Goal: Information Seeking & Learning: Check status

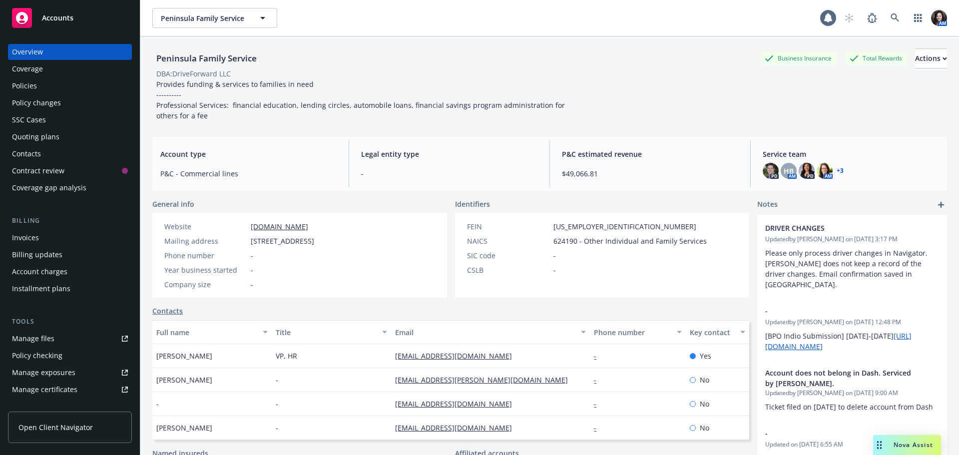
click at [38, 87] on div "Policies" at bounding box center [70, 86] width 116 height 16
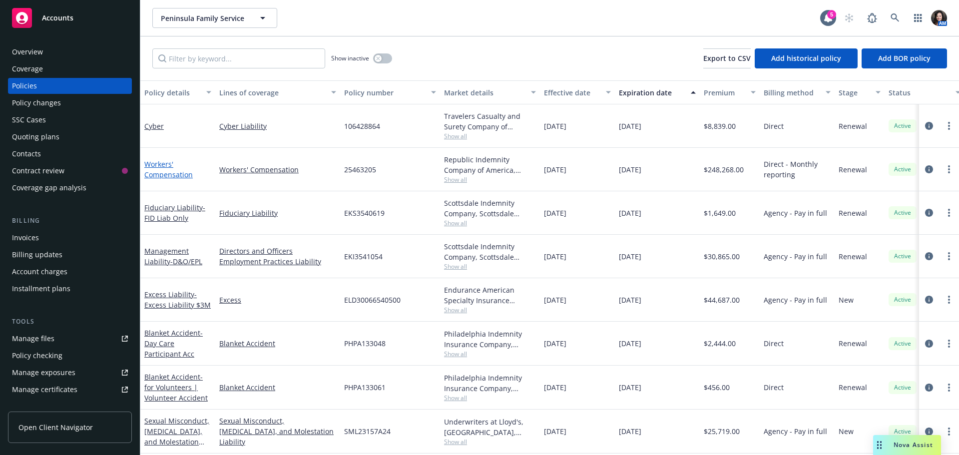
click at [161, 171] on link "Workers' Compensation" at bounding box center [168, 169] width 48 height 20
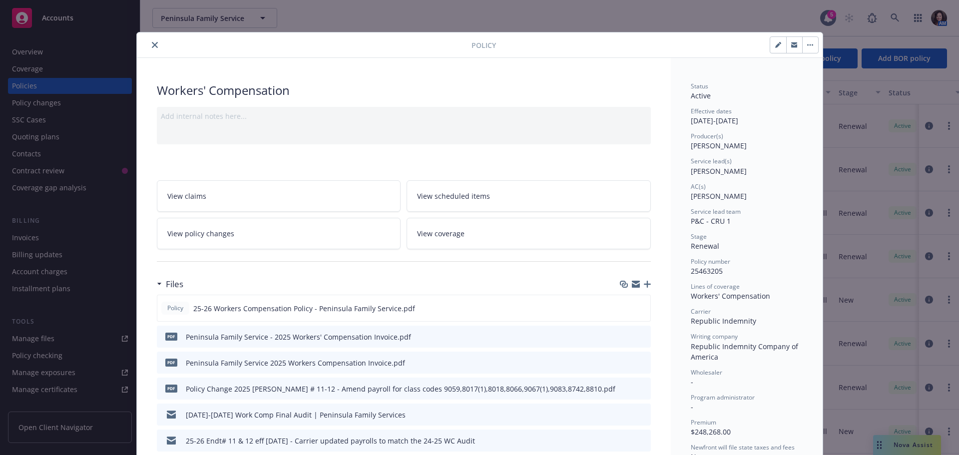
click at [239, 237] on link "View policy changes" at bounding box center [279, 233] width 244 height 31
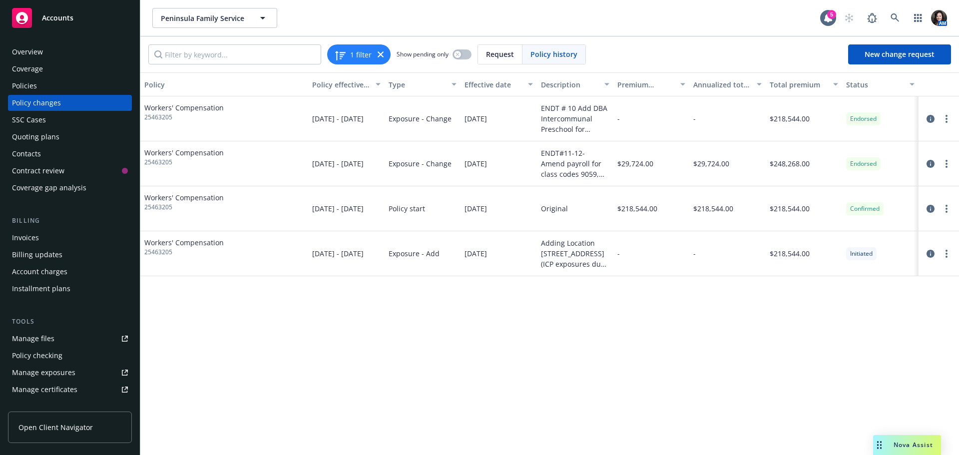
click at [58, 97] on div "Policy changes" at bounding box center [36, 103] width 49 height 16
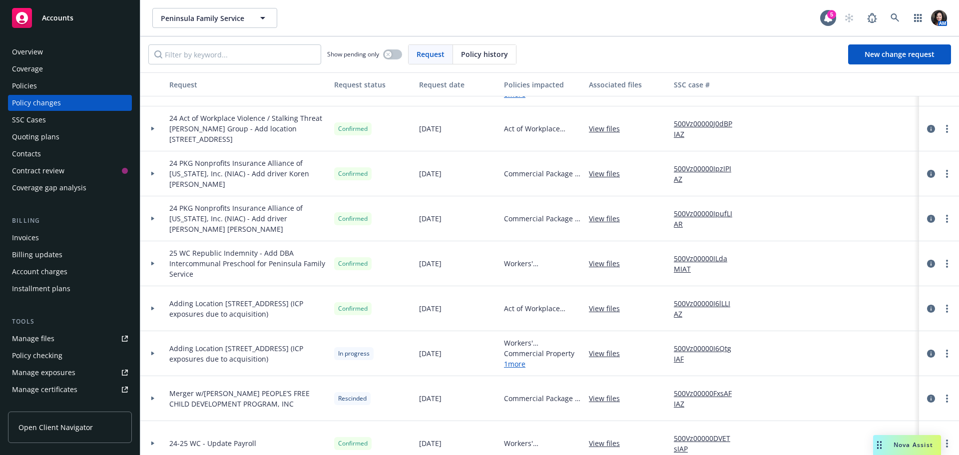
scroll to position [399, 0]
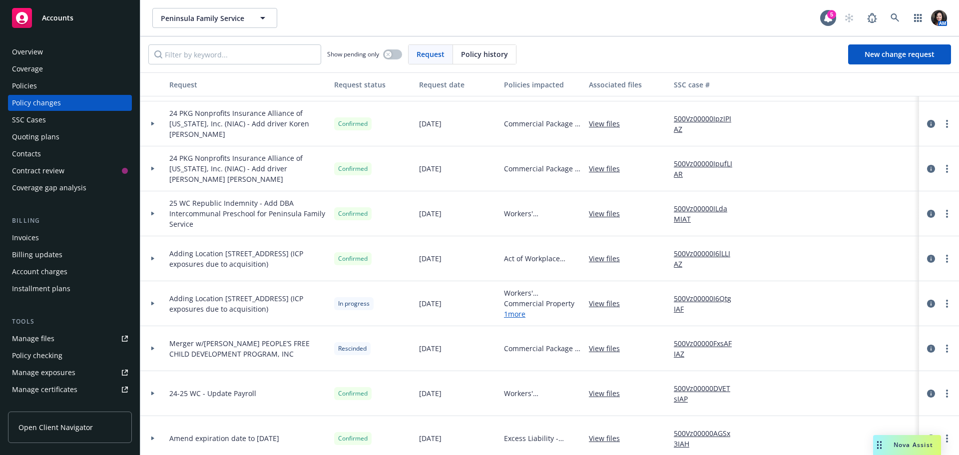
click at [517, 310] on link "1 more" at bounding box center [542, 314] width 77 height 10
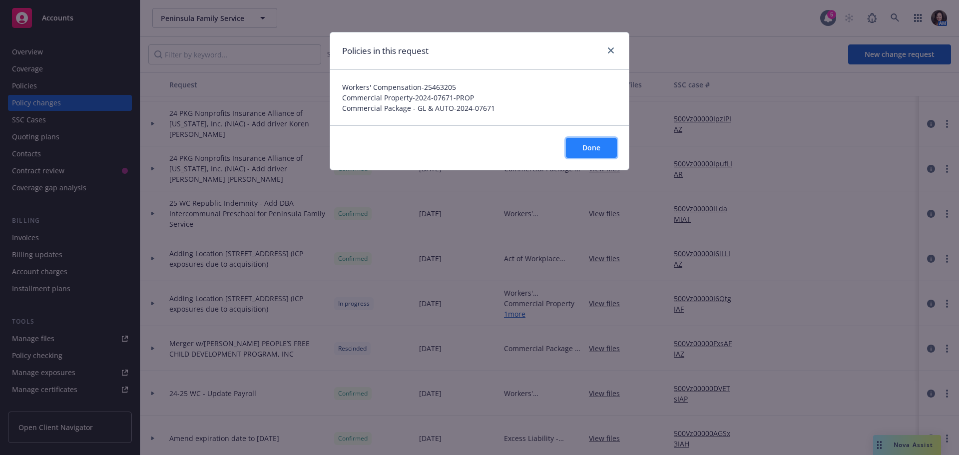
drag, startPoint x: 584, startPoint y: 150, endPoint x: 623, endPoint y: 58, distance: 99.8
click at [623, 58] on div "Policies in this request Workers' Compensation - 25463205 Commercial Property -…" at bounding box center [480, 101] width 300 height 138
click at [610, 48] on icon "close" at bounding box center [611, 50] width 6 height 6
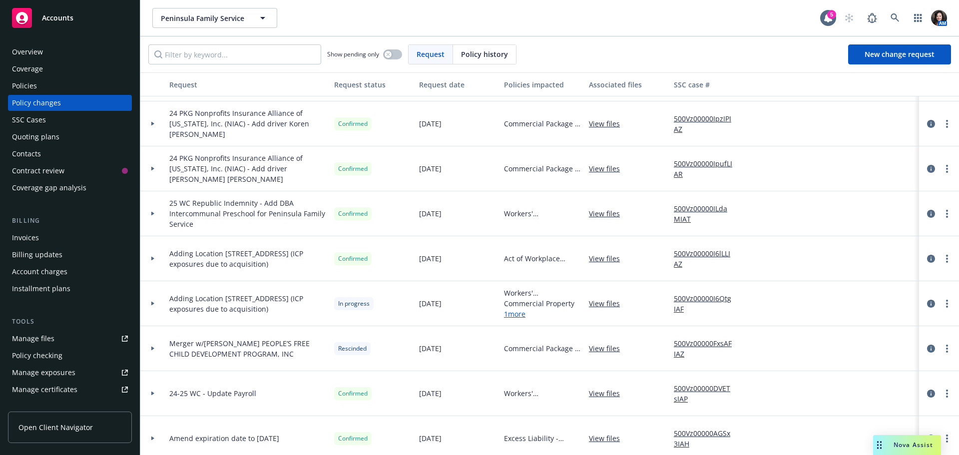
click at [613, 297] on div "View files" at bounding box center [627, 303] width 85 height 45
click at [611, 305] on link "View files" at bounding box center [608, 303] width 39 height 10
click at [523, 317] on link "1 more" at bounding box center [542, 314] width 77 height 10
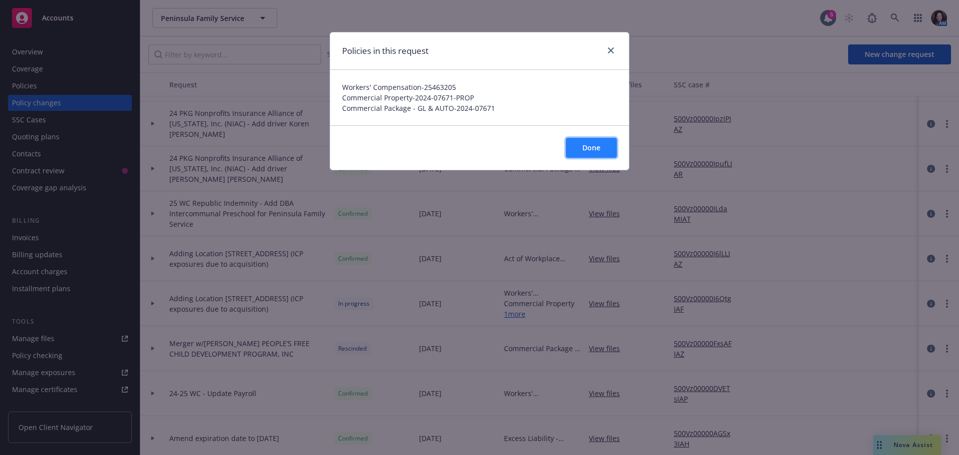
click at [601, 147] on button "Done" at bounding box center [591, 148] width 51 height 20
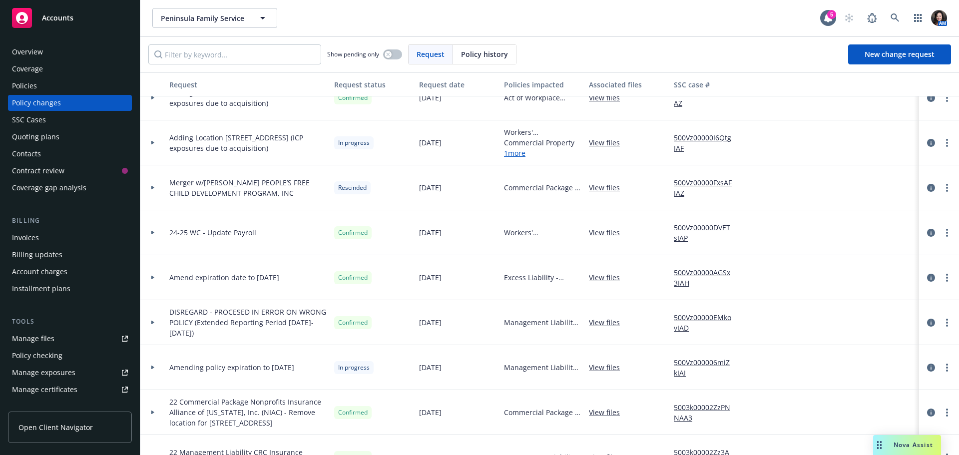
scroll to position [549, 0]
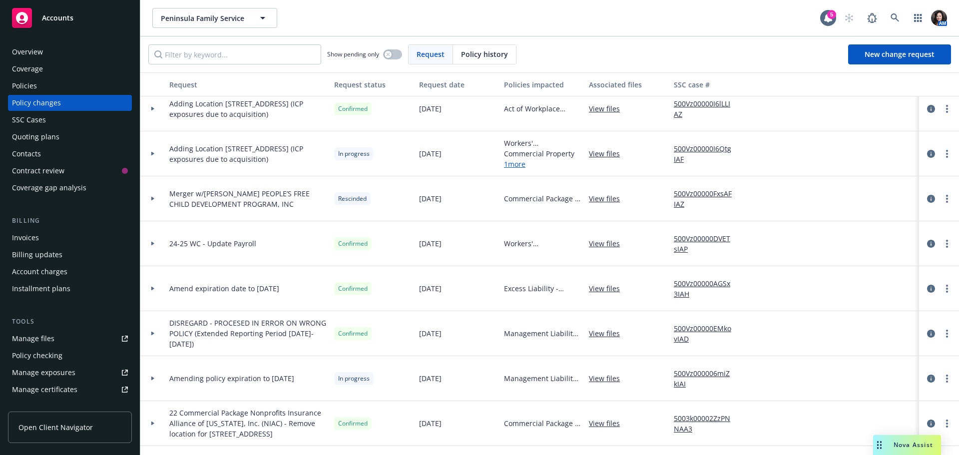
click at [67, 85] on div "Policies" at bounding box center [70, 86] width 116 height 16
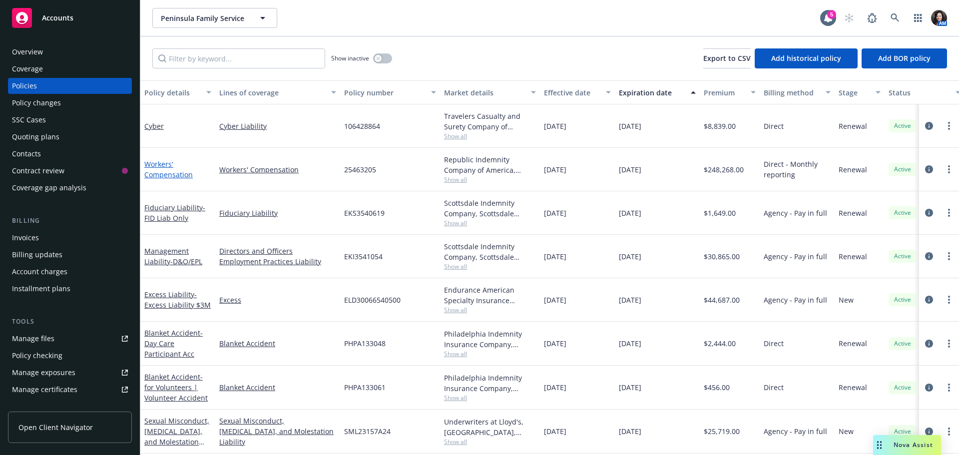
click at [146, 170] on link "Workers' Compensation" at bounding box center [168, 169] width 48 height 20
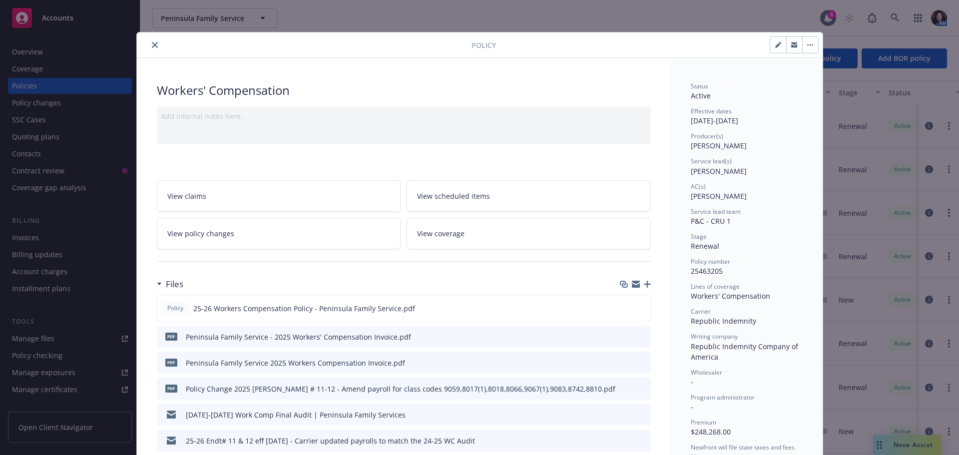
scroll to position [30, 0]
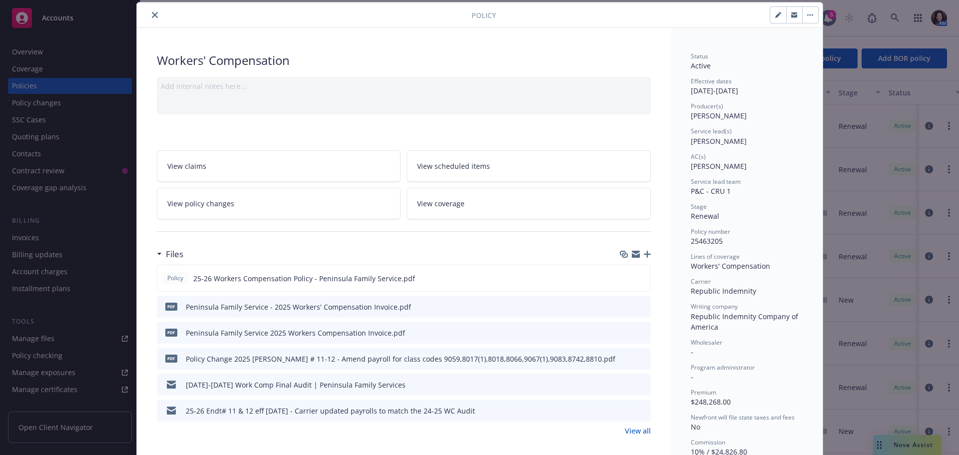
click at [233, 217] on link "View policy changes" at bounding box center [279, 203] width 244 height 31
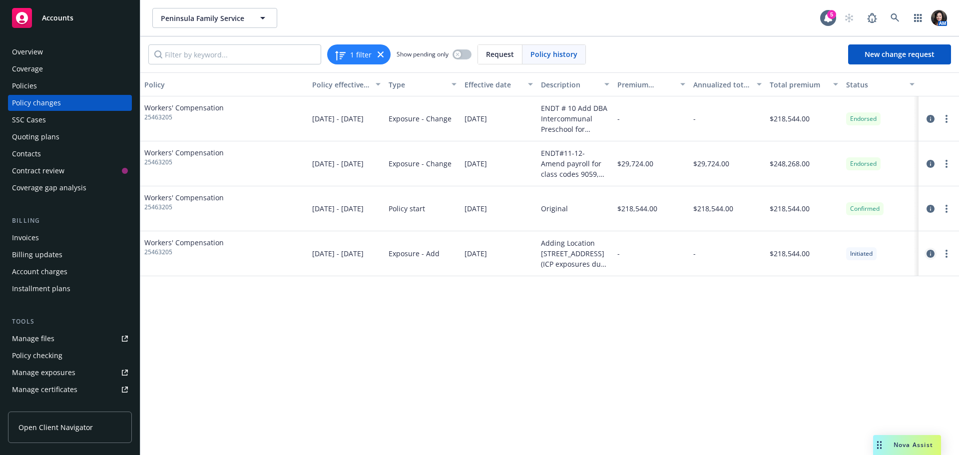
click at [931, 250] on icon "circleInformation" at bounding box center [930, 254] width 8 height 8
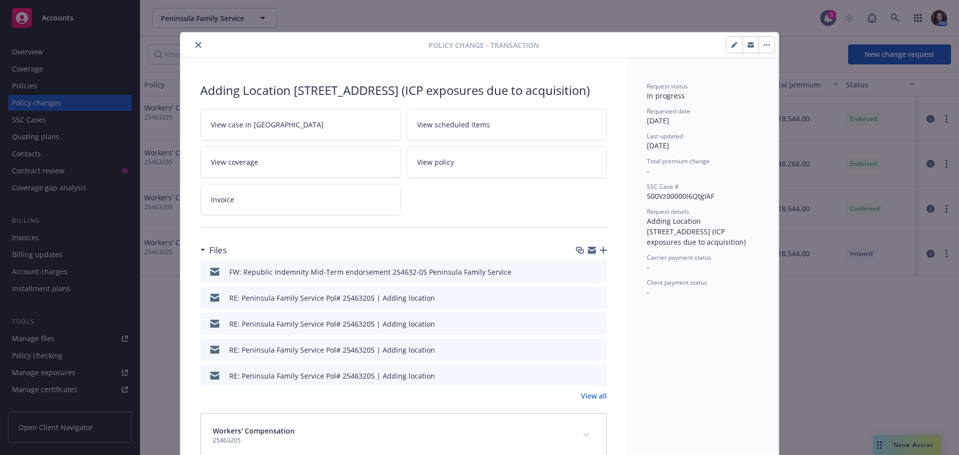
scroll to position [30, 0]
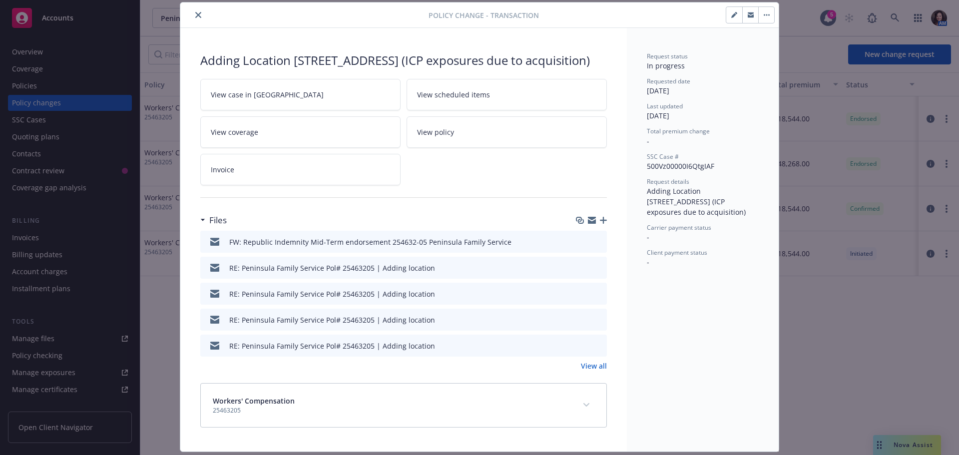
click at [599, 246] on button "preview file" at bounding box center [597, 241] width 11 height 9
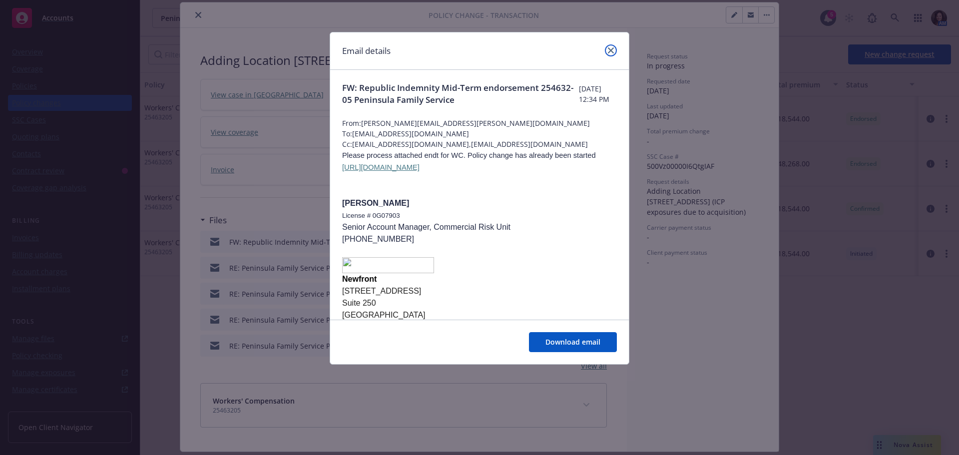
drag, startPoint x: 609, startPoint y: 52, endPoint x: 462, endPoint y: 31, distance: 148.4
click at [608, 52] on icon "close" at bounding box center [611, 50] width 6 height 6
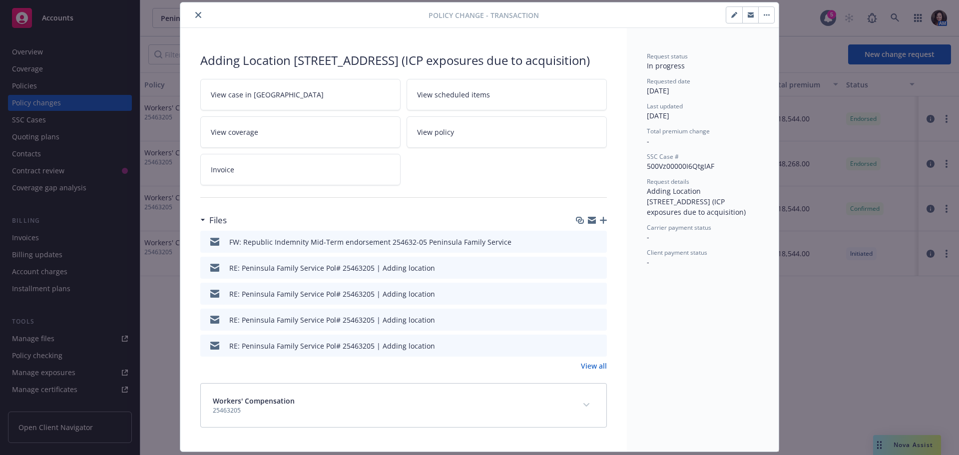
click at [192, 16] on button "close" at bounding box center [198, 15] width 12 height 12
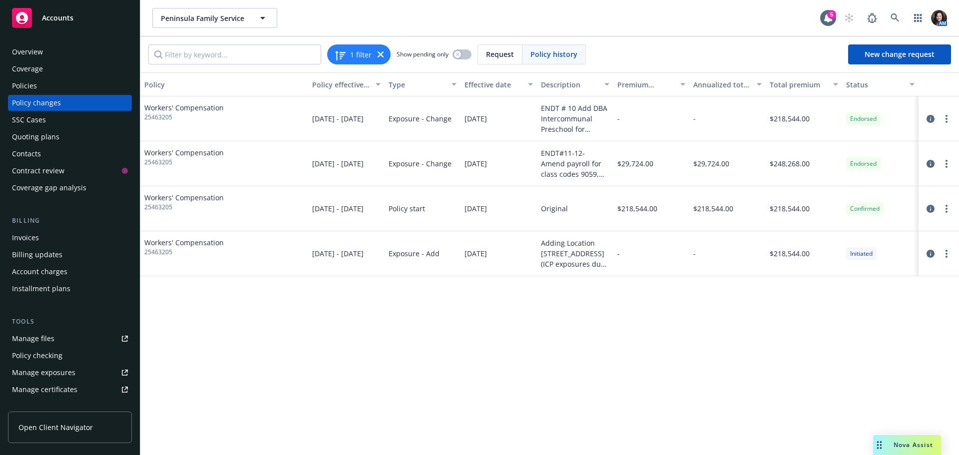
click at [27, 82] on div "Policies" at bounding box center [24, 86] width 25 height 16
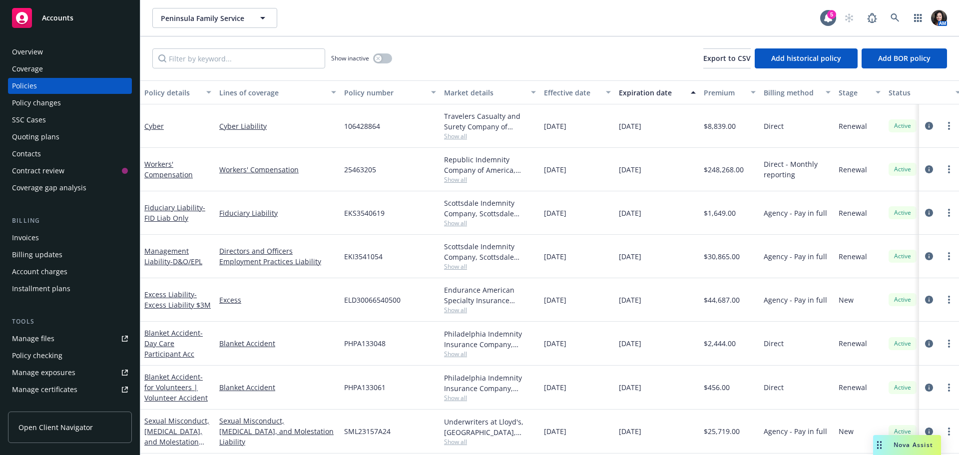
click at [45, 102] on div "Policy changes" at bounding box center [36, 103] width 49 height 16
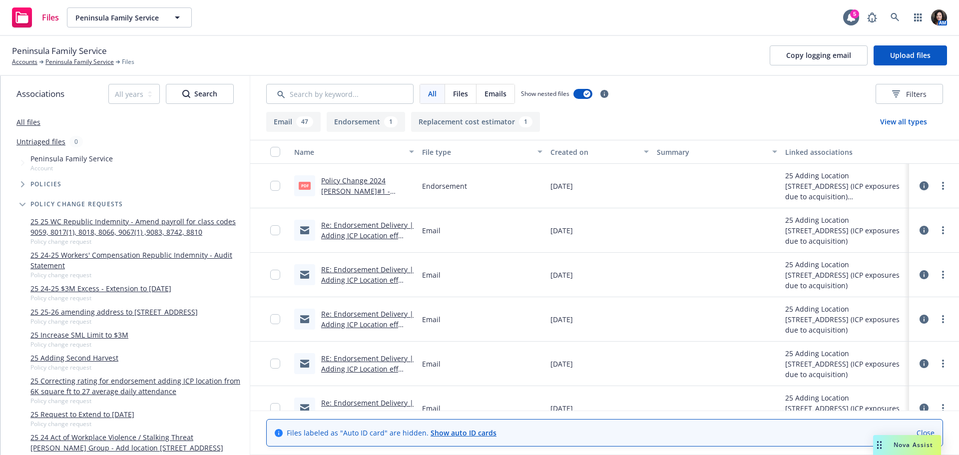
click at [369, 186] on div "Policy Change 2024 [PERSON_NAME]#1 - Adding Location [STREET_ADDRESS]pdf" at bounding box center [367, 185] width 93 height 21
click at [362, 191] on link "Policy Change 2024 [PERSON_NAME]#1 - Adding Location [STREET_ADDRESS]pdf" at bounding box center [358, 196] width 75 height 41
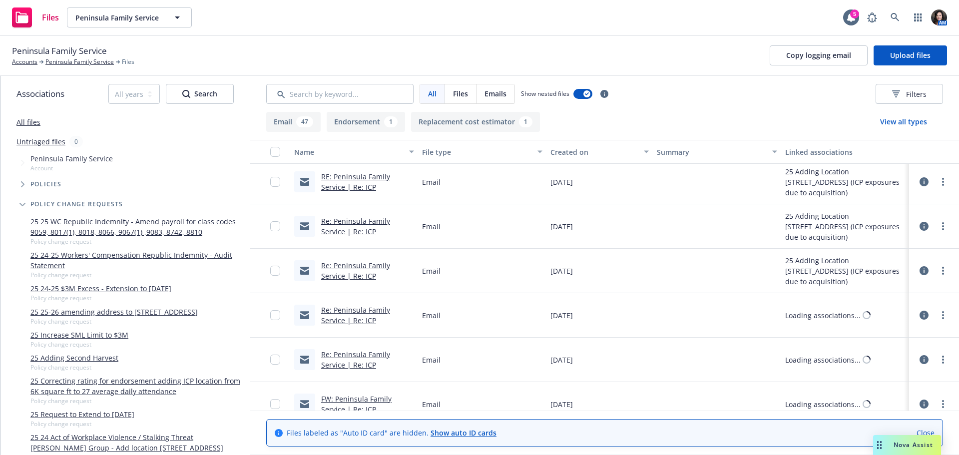
scroll to position [449, 0]
